Goal: Check status: Check status

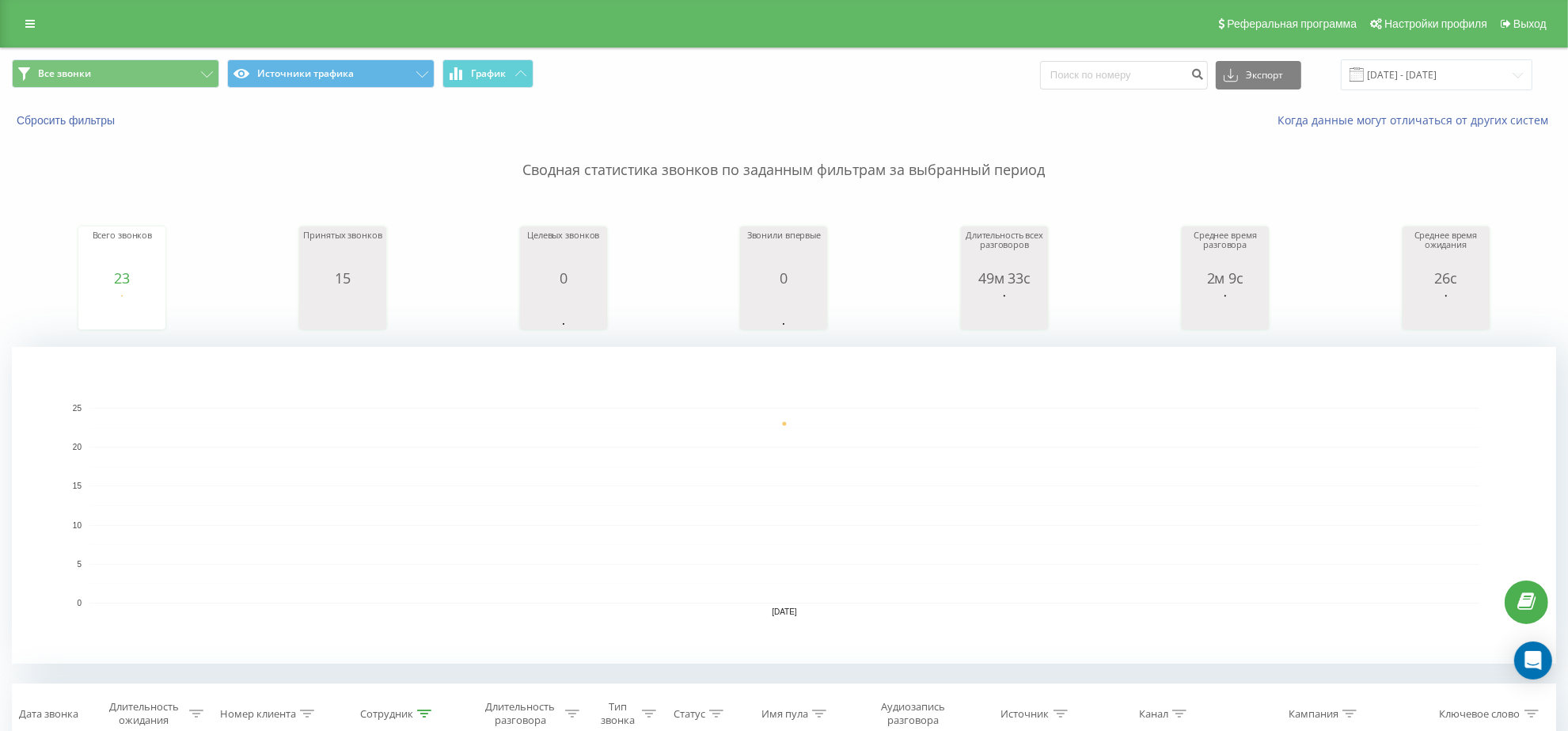
scroll to position [396, 0]
click at [984, 159] on p "Сводная статистика звонков по заданным фильтрам за выбранный период" at bounding box center [784, 155] width 1545 height 53
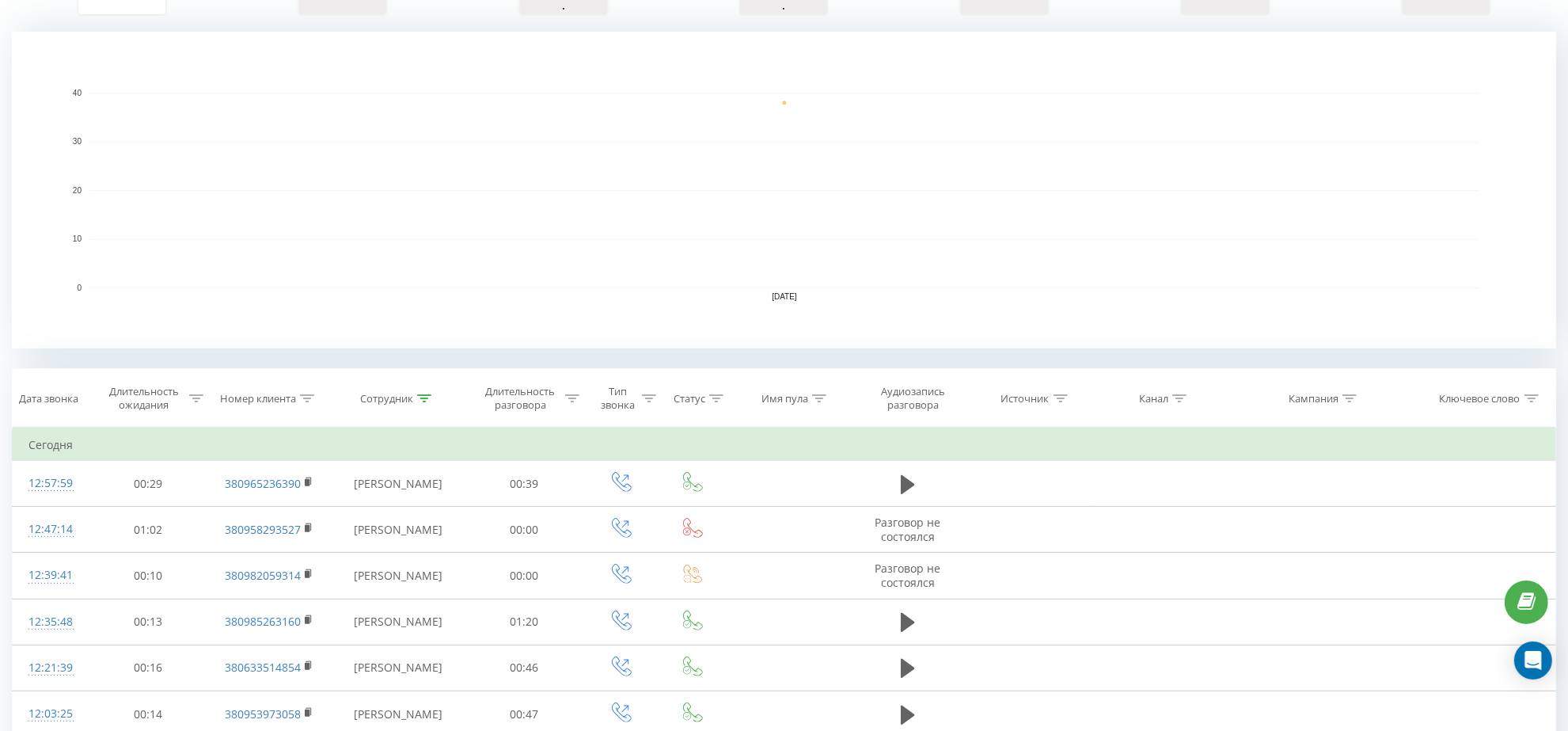
scroll to position [303, 0]
